Goal: Communication & Community: Ask a question

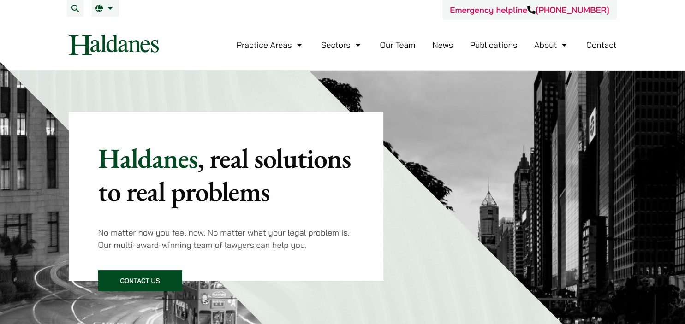
click at [602, 47] on link "Contact" at bounding box center [601, 45] width 30 height 11
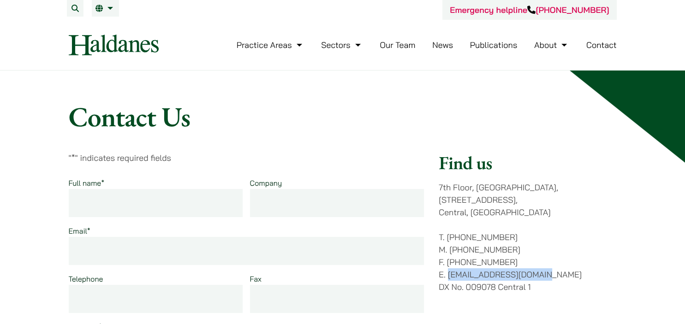
drag, startPoint x: 545, startPoint y: 263, endPoint x: 449, endPoint y: 261, distance: 95.9
click at [449, 261] on p "T. (852) 2868 1234 M. (852) 9763 5524 F. (852) 2845 1637 E. enquiries@haldanes.…" at bounding box center [526, 262] width 177 height 62
copy p "[EMAIL_ADDRESS][DOMAIN_NAME]"
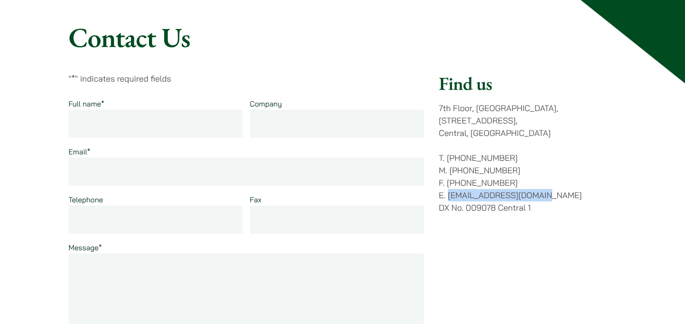
scroll to position [79, 0]
click at [152, 125] on input "Full name *" at bounding box center [156, 124] width 174 height 28
type input "K"
type input "k"
type input "Kunal Chuahan"
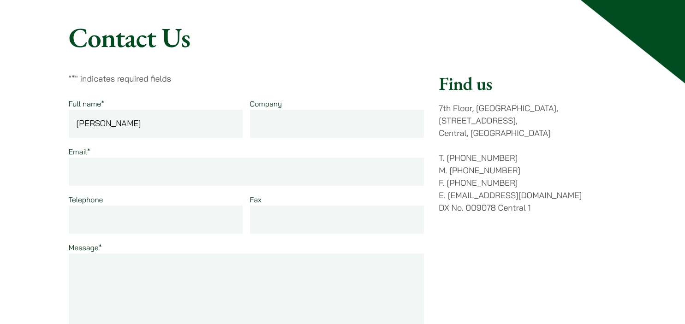
click at [137, 170] on input "Email *" at bounding box center [246, 172] width 355 height 28
type input "[EMAIL_ADDRESS][DOMAIN_NAME]"
click at [95, 264] on textarea "Message *" at bounding box center [246, 320] width 355 height 133
paste textarea "Good day. My name is [PERSON_NAME] and I am a HK [DEMOGRAPHIC_DATA]. I am invol…"
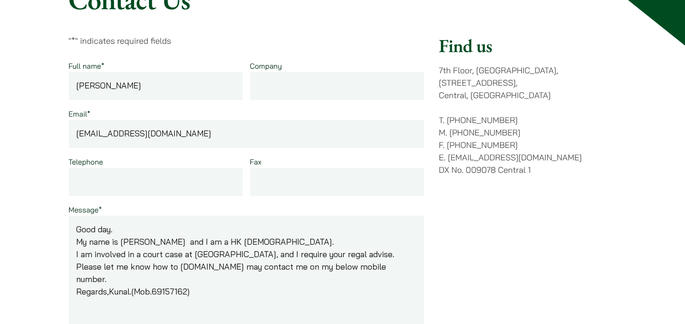
scroll to position [118, 0]
type textarea "Good day. My name is [PERSON_NAME] and I am a HK [DEMOGRAPHIC_DATA]. I am invol…"
click at [103, 185] on input "Telephone" at bounding box center [156, 181] width 174 height 28
click at [137, 180] on input "Telephone" at bounding box center [156, 181] width 174 height 28
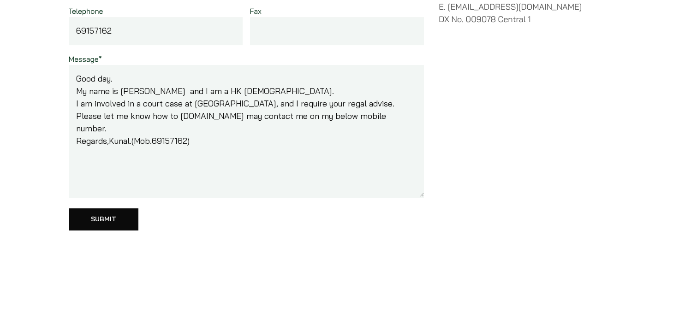
scroll to position [294, 0]
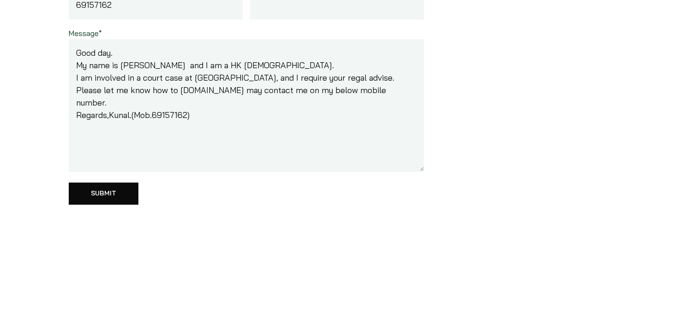
type input "69157162"
click at [112, 186] on input "Submit" at bounding box center [104, 194] width 70 height 22
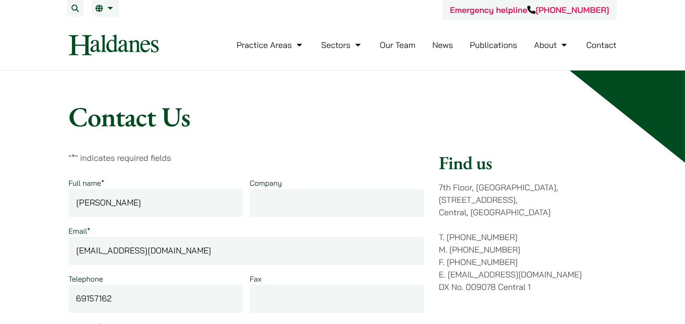
scroll to position [294, 0]
